Goal: Task Accomplishment & Management: Use online tool/utility

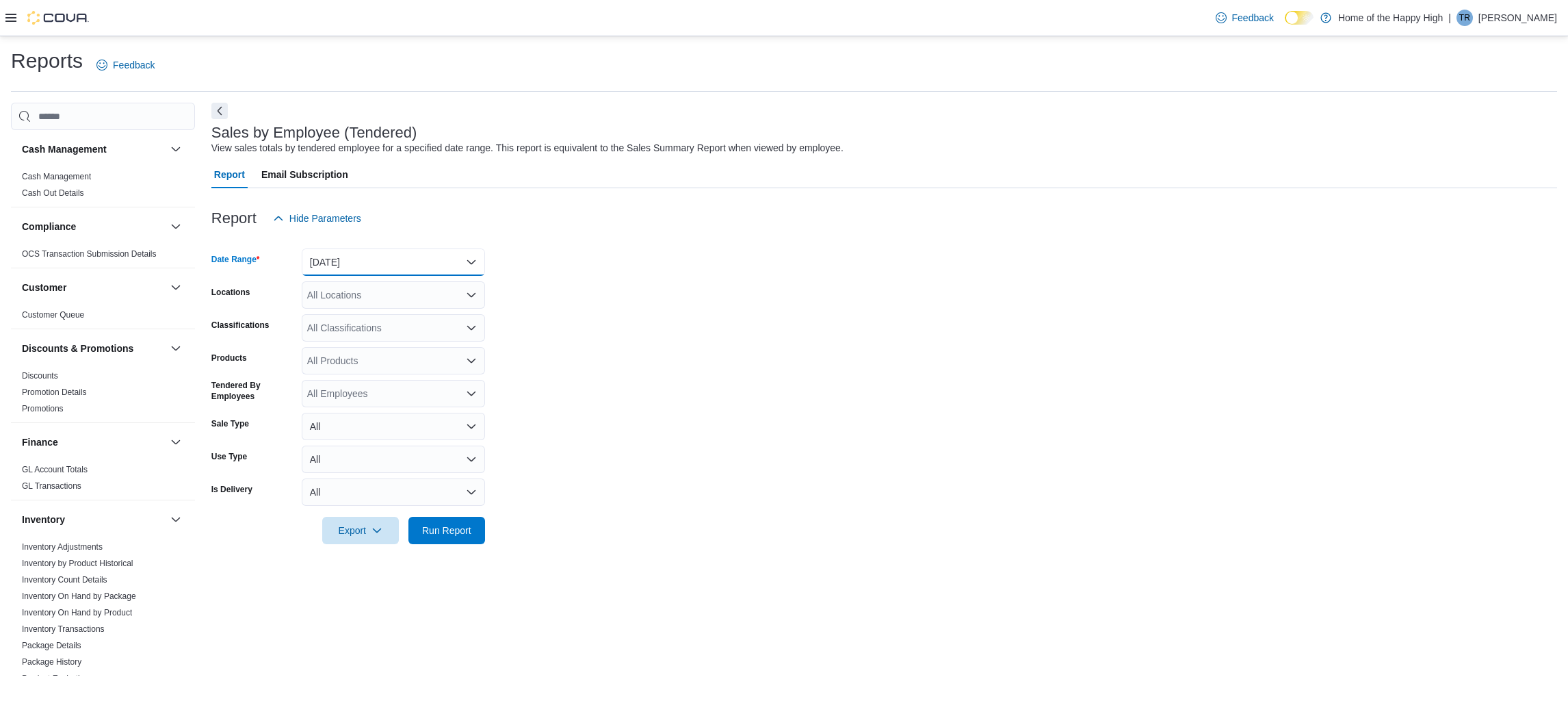
click at [359, 262] on button "[DATE]" at bounding box center [393, 262] width 183 height 28
drag, startPoint x: 346, startPoint y: 306, endPoint x: 359, endPoint y: 323, distance: 21.4
click at [347, 306] on button "[DATE]" at bounding box center [393, 316] width 183 height 28
click at [358, 299] on div "All Locations" at bounding box center [393, 294] width 183 height 28
type input "***"
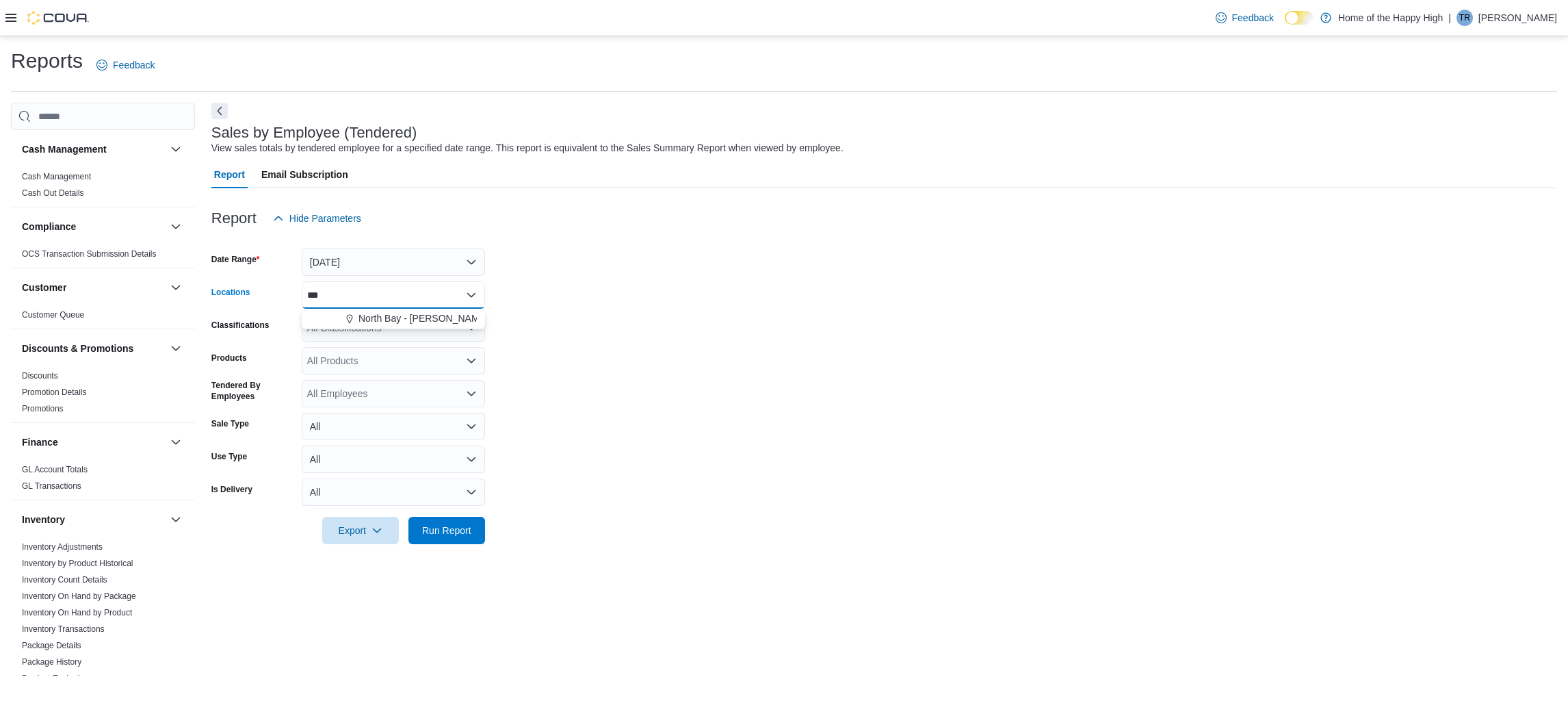
drag, startPoint x: 404, startPoint y: 315, endPoint x: 541, endPoint y: 457, distance: 197.3
click at [404, 315] on span "North Bay - [PERSON_NAME] Terrace - Fire & Flower" at bounding box center [473, 318] width 230 height 13
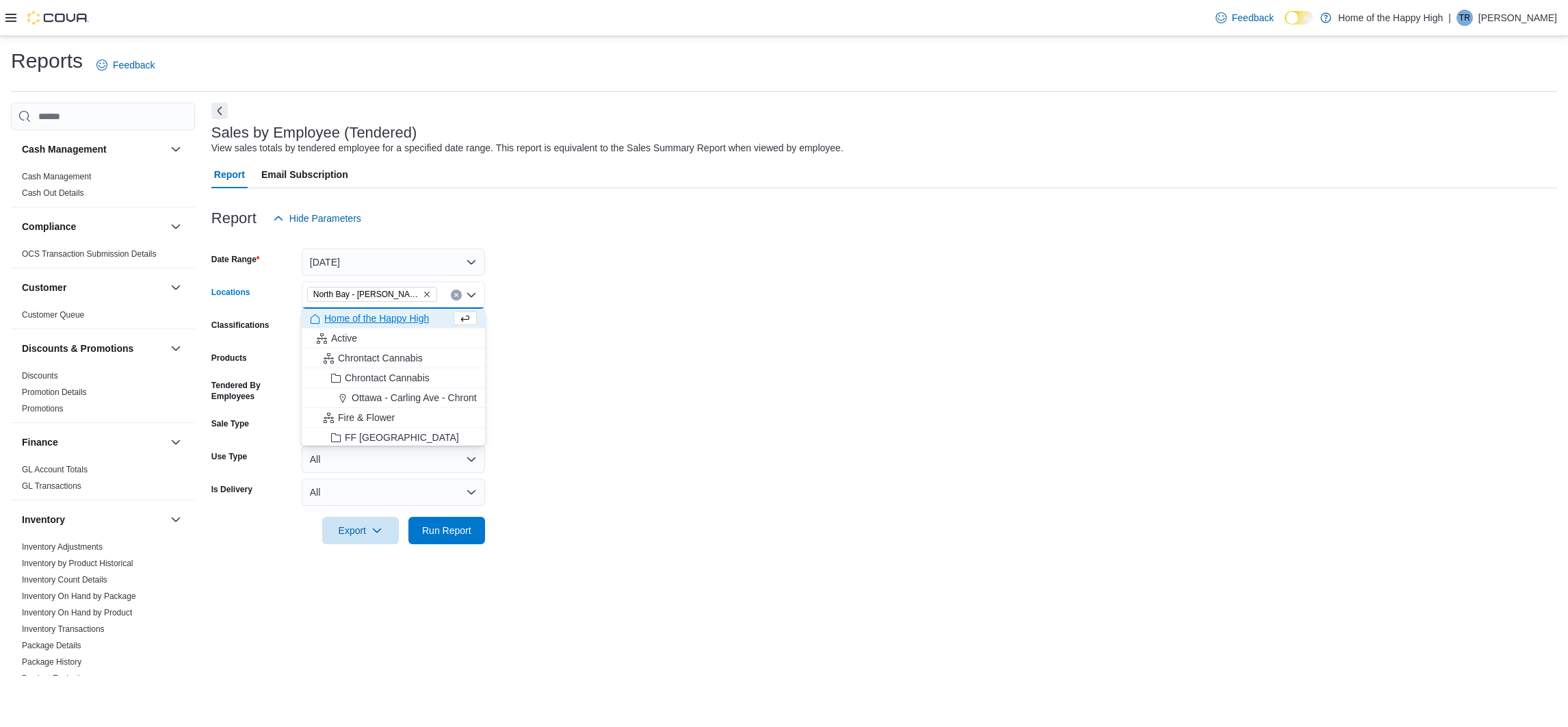
click at [472, 544] on div at bounding box center [884, 552] width 1346 height 17
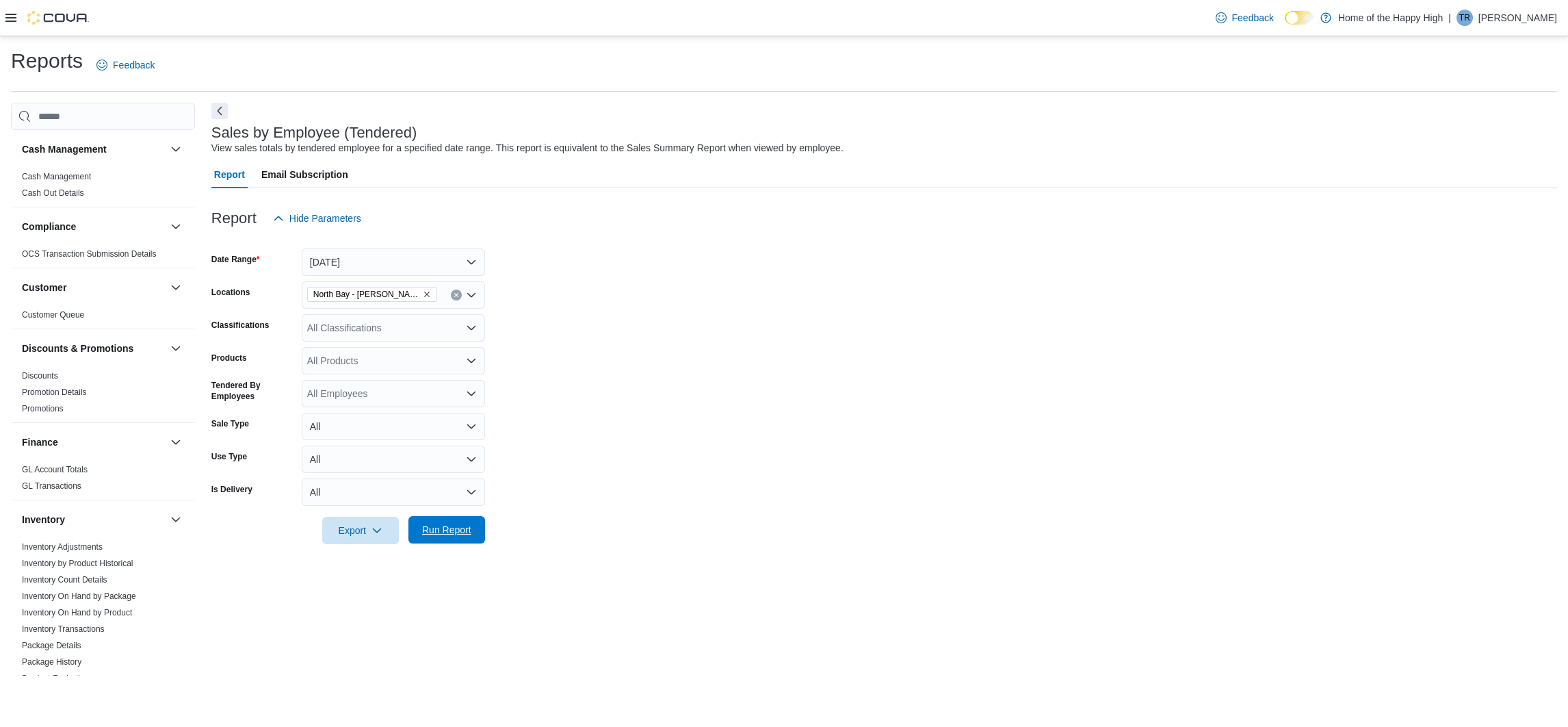
click at [473, 535] on span "Run Report" at bounding box center [447, 530] width 60 height 28
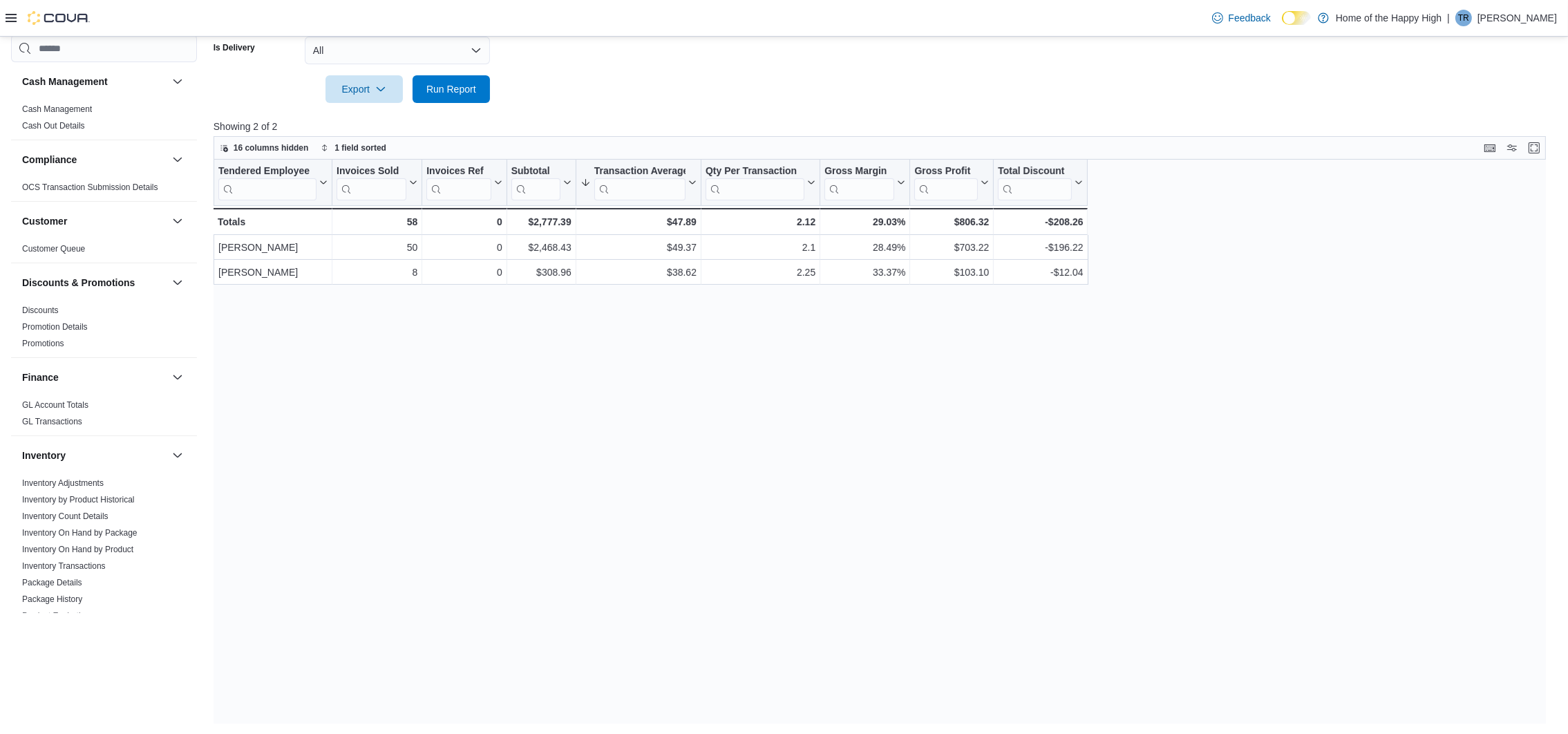
scroll to position [343, 0]
